Goal: Find specific page/section: Find specific page/section

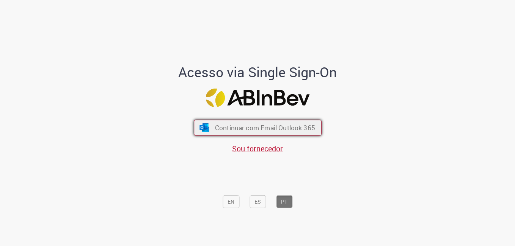
click at [263, 122] on button "Continuar com Email Outlook 365" at bounding box center [258, 128] width 128 height 16
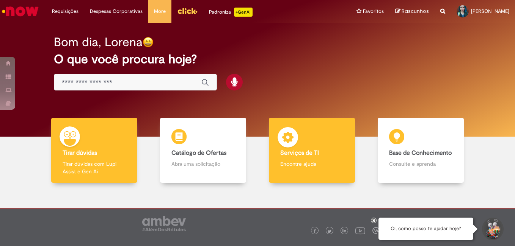
click at [278, 160] on div "Serviços de TI Serviços de TI Encontre ajuda" at bounding box center [312, 151] width 86 height 66
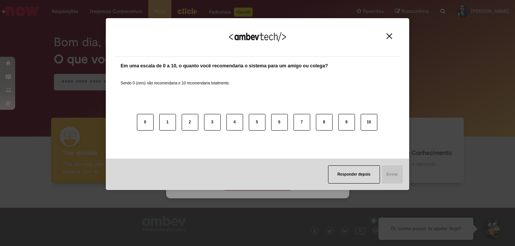
click at [258, 185] on div "Agradecemos seu feedback! Em uma escala de 0 a 10, o quanto você recomendaria o…" at bounding box center [257, 104] width 303 height 233
click at [389, 30] on div "Agradecemos seu feedback!" at bounding box center [257, 42] width 285 height 30
click at [389, 38] on img "Close" at bounding box center [389, 36] width 6 height 6
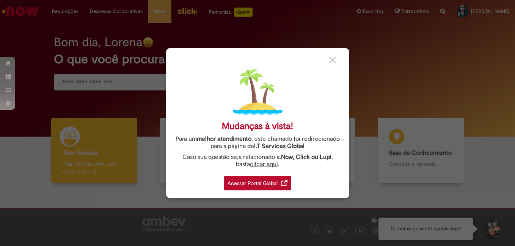
click at [273, 183] on div "Acessar Portal Global" at bounding box center [257, 183] width 67 height 14
